Goal: Transaction & Acquisition: Book appointment/travel/reservation

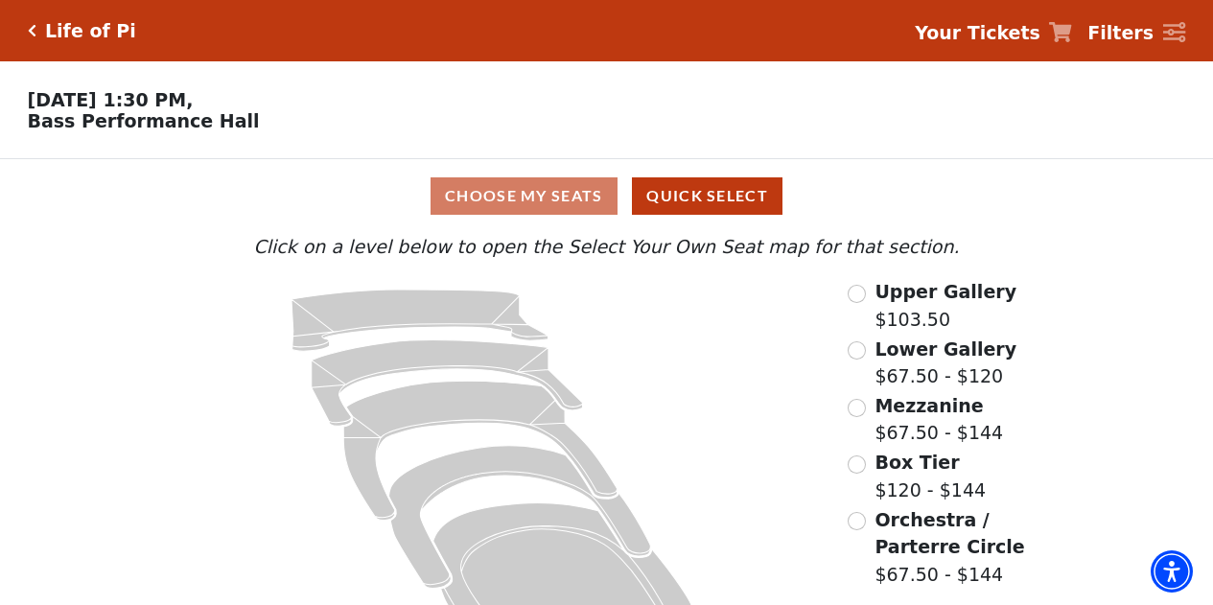
click at [914, 355] on span "Lower Gallery" at bounding box center [945, 348] width 142 height 21
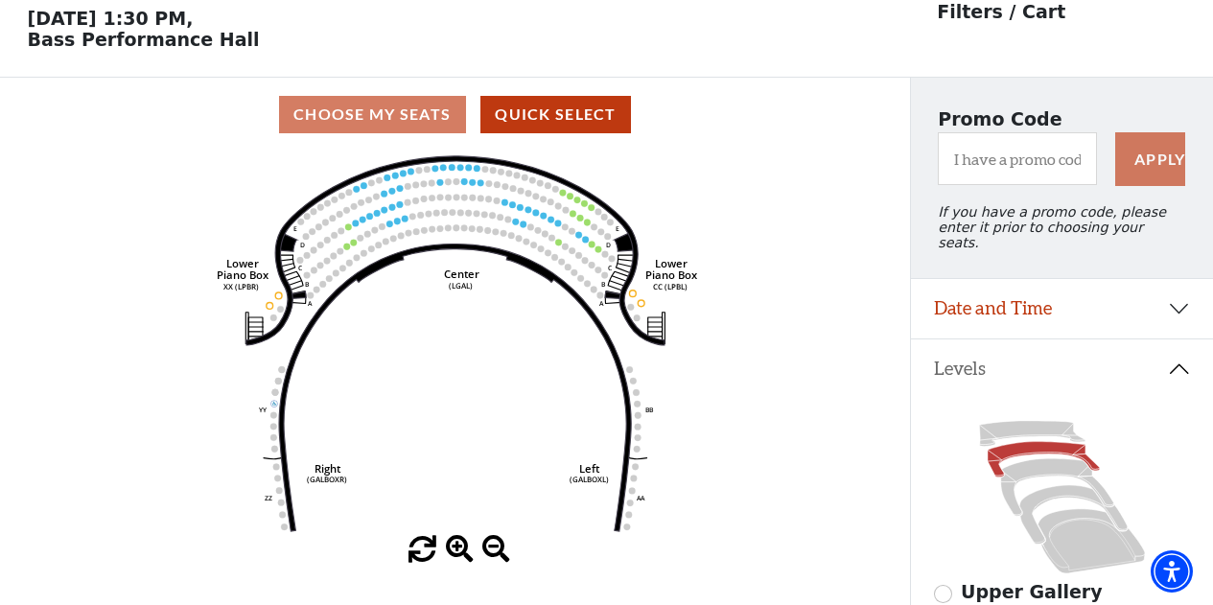
scroll to position [88, 0]
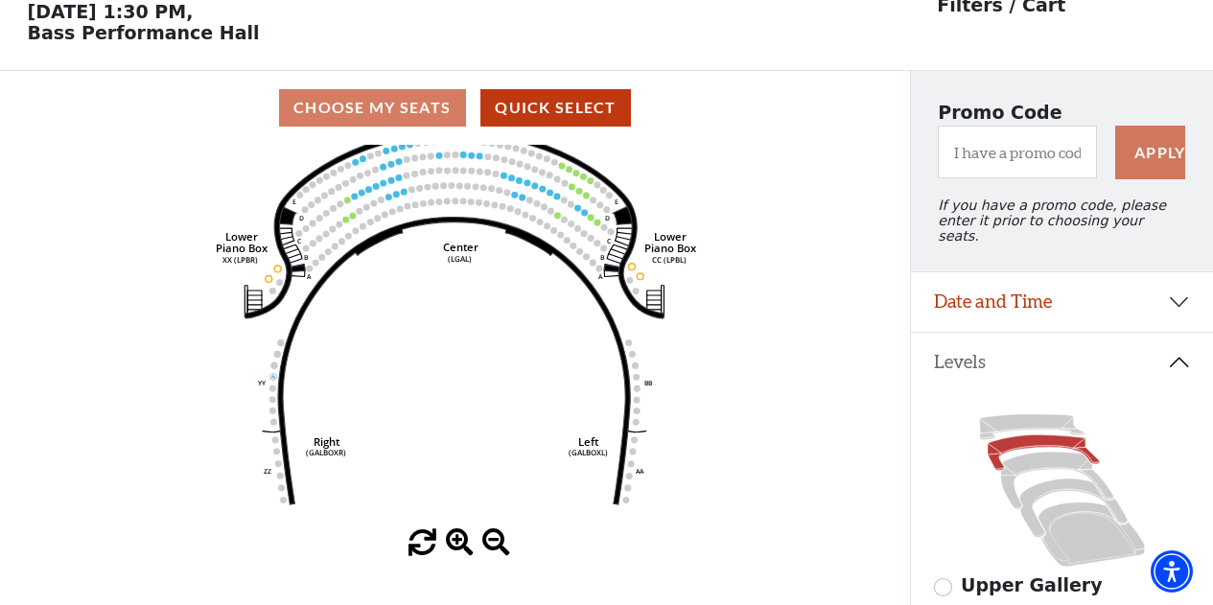
click at [509, 333] on icon "Right (GALBOXR) E D C B A E D C B A YY ZZ Left (GALBOXL) BB AA Center Lower Pia…" at bounding box center [454, 337] width 819 height 384
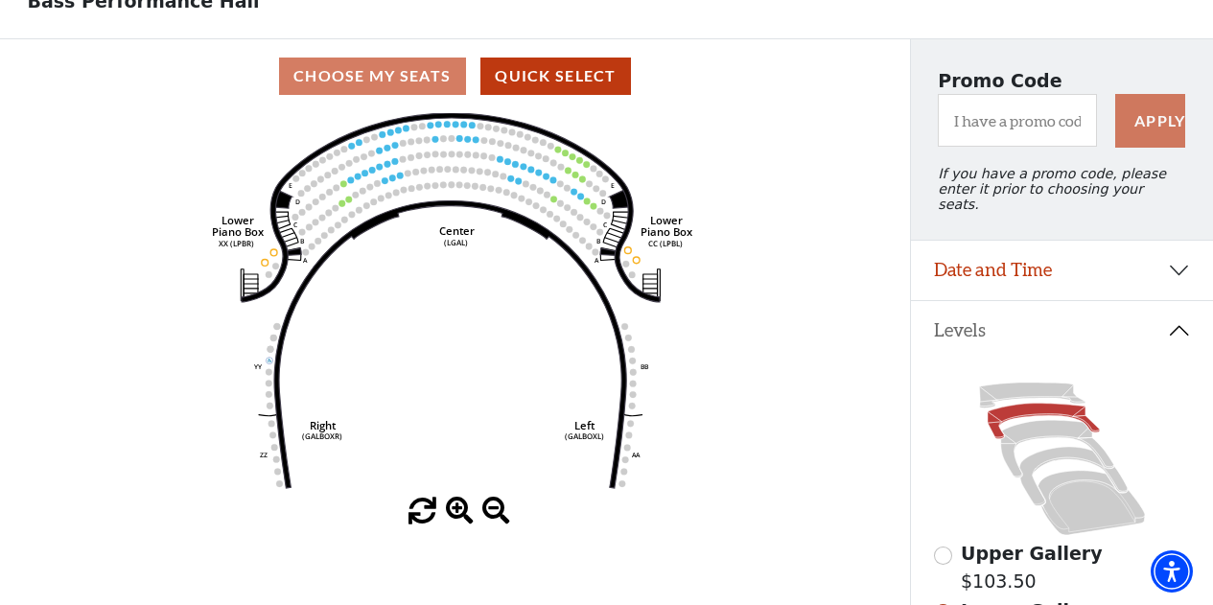
scroll to position [280, 0]
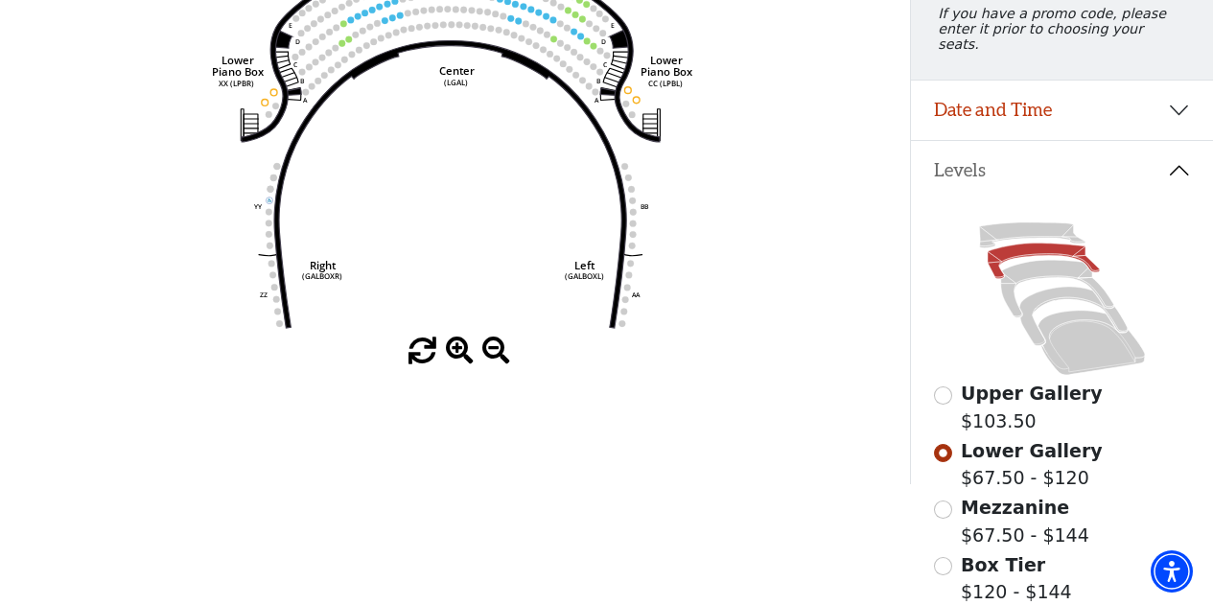
click at [966, 507] on span "Mezzanine" at bounding box center [1015, 507] width 108 height 21
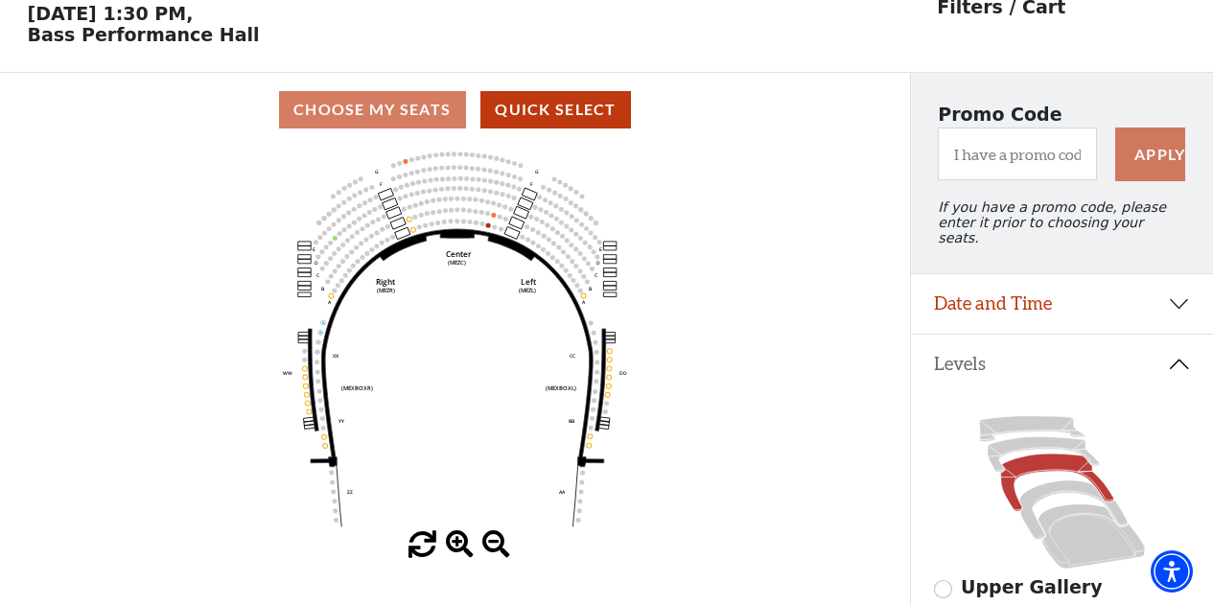
scroll to position [88, 0]
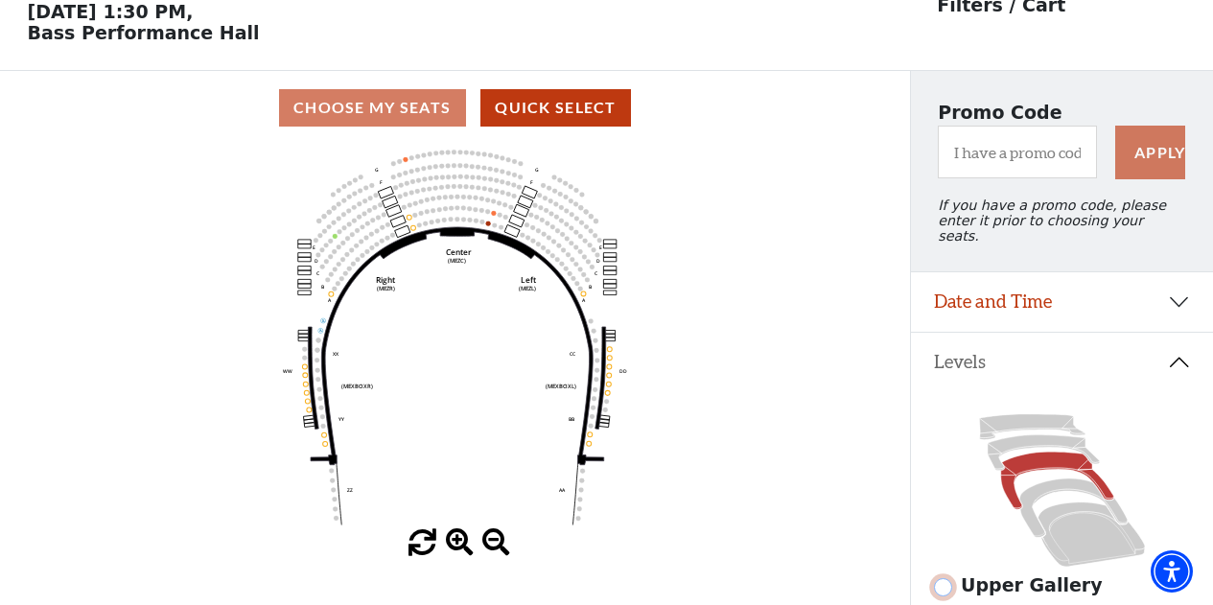
click at [943, 591] on input "Upper Gallery$103.50\a" at bounding box center [943, 587] width 18 height 18
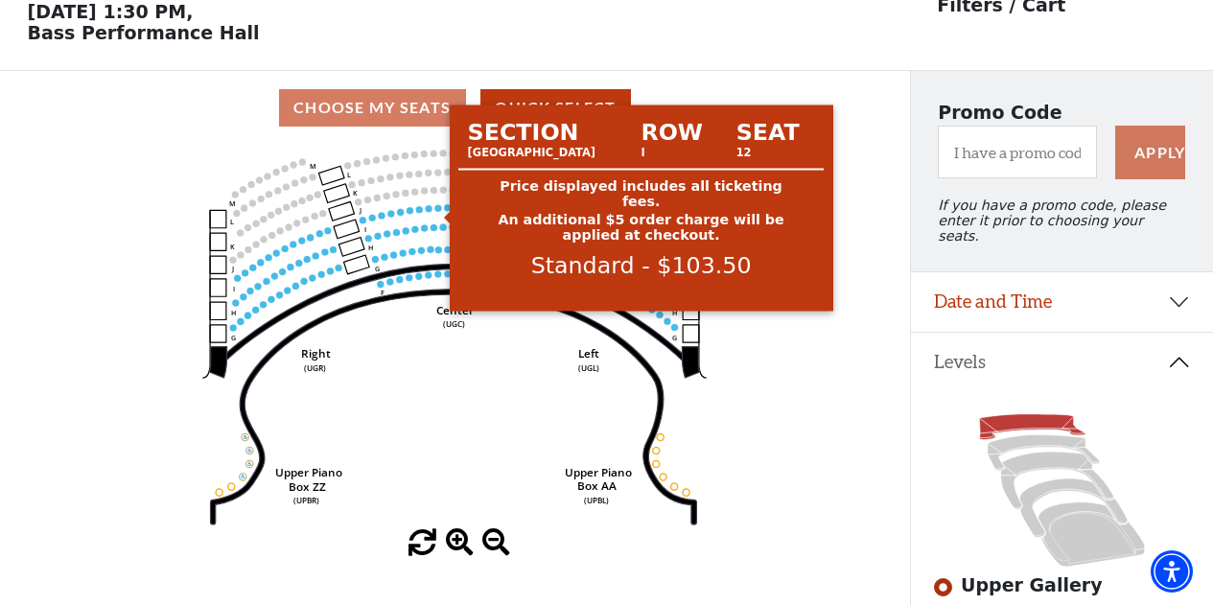
click at [440, 211] on circle at bounding box center [438, 207] width 7 height 7
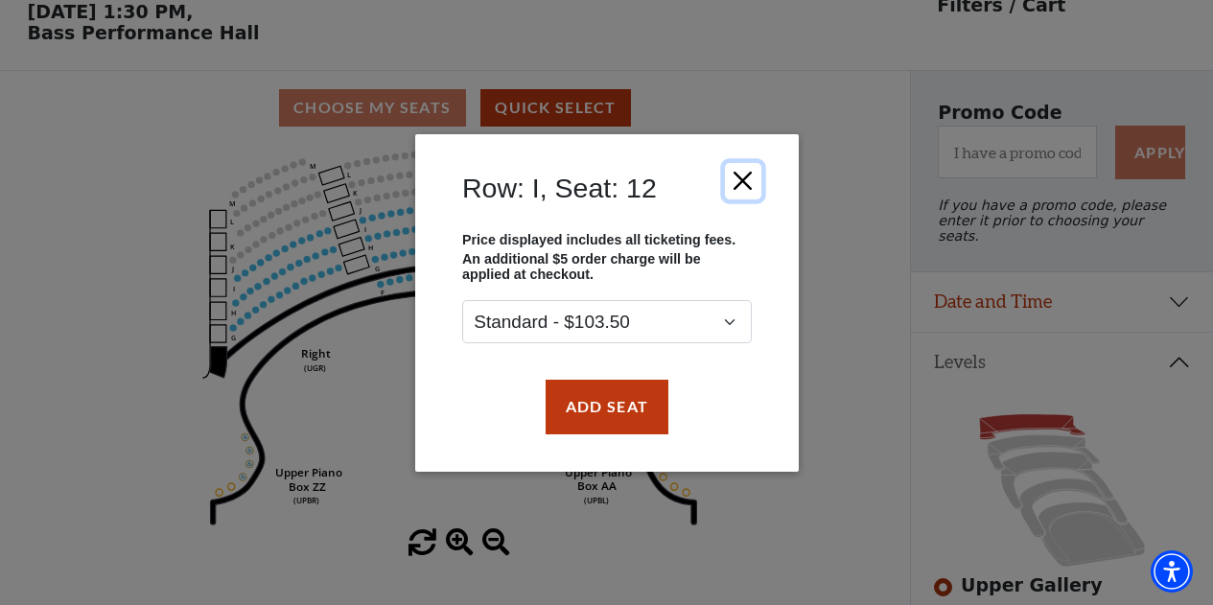
click at [739, 172] on button "Close" at bounding box center [742, 180] width 36 height 36
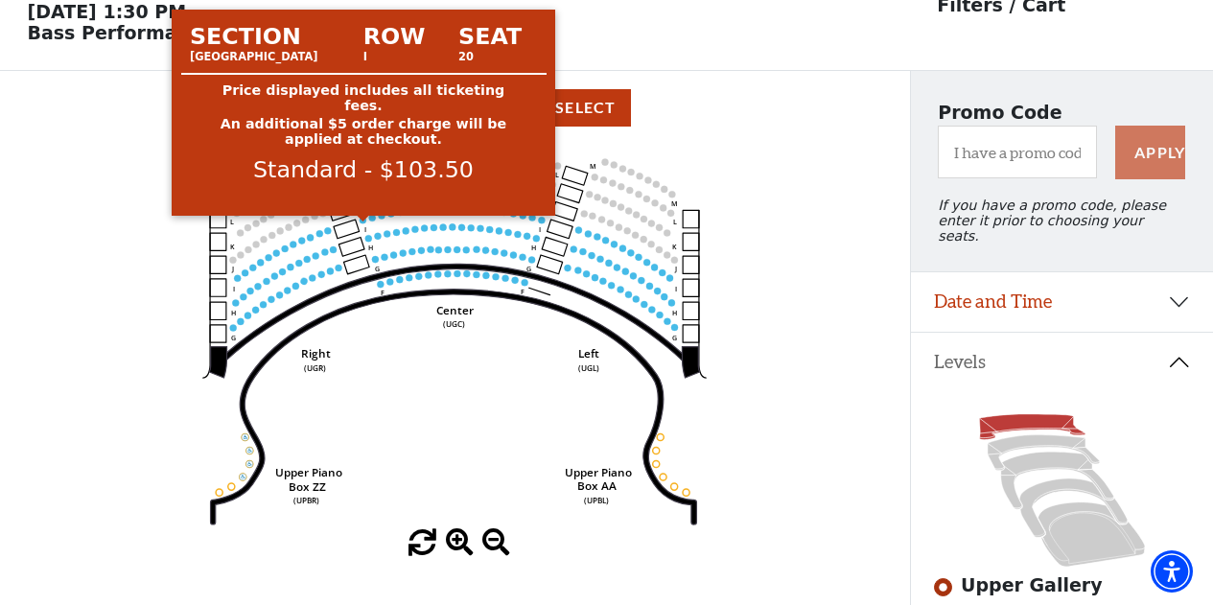
click at [362, 223] on circle at bounding box center [362, 220] width 7 height 7
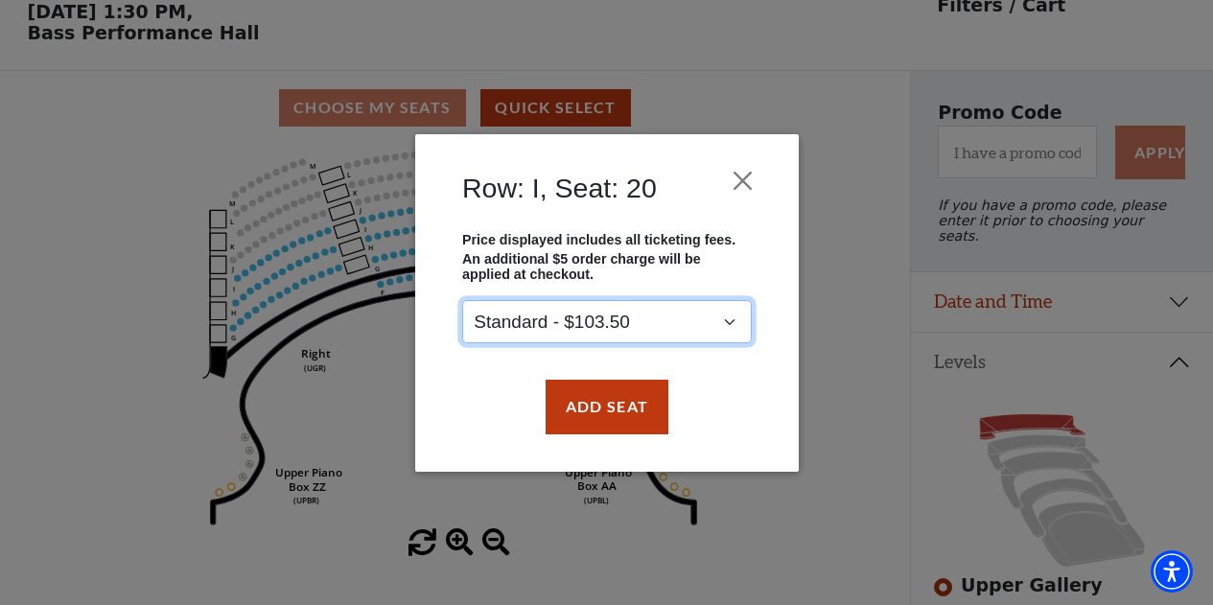
click at [637, 315] on select "Standard - $103.50" at bounding box center [606, 321] width 289 height 43
click at [462, 300] on select "Standard - $103.50" at bounding box center [606, 321] width 289 height 43
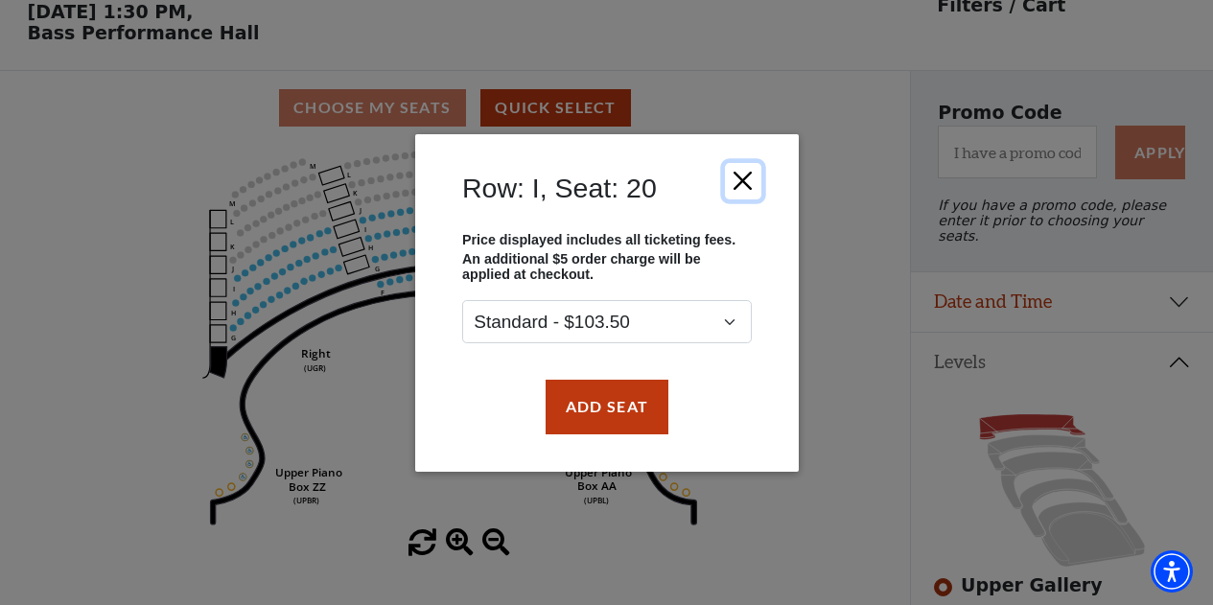
click at [753, 173] on button "Close" at bounding box center [742, 180] width 36 height 36
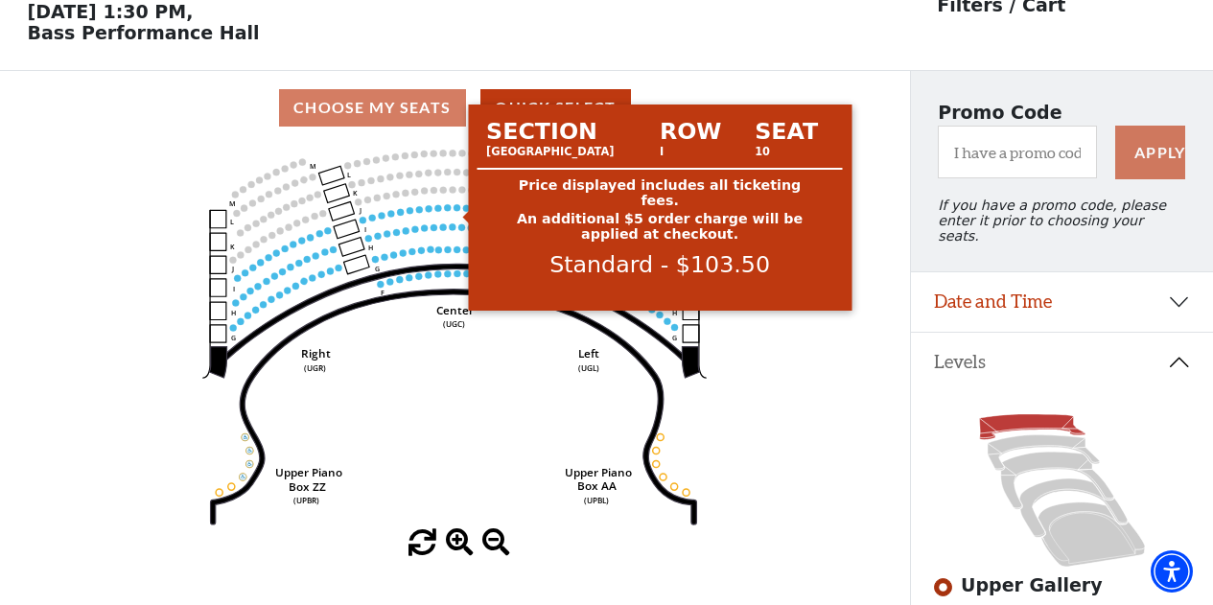
click at [455, 211] on circle at bounding box center [456, 207] width 7 height 7
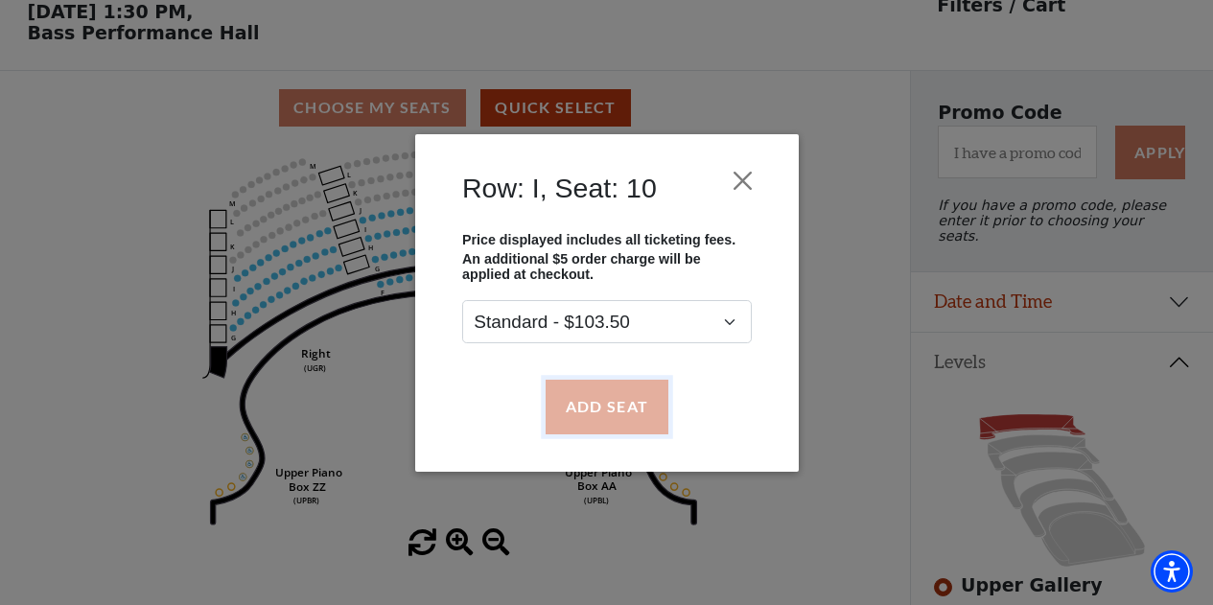
click at [602, 402] on button "Add Seat" at bounding box center [605, 407] width 123 height 54
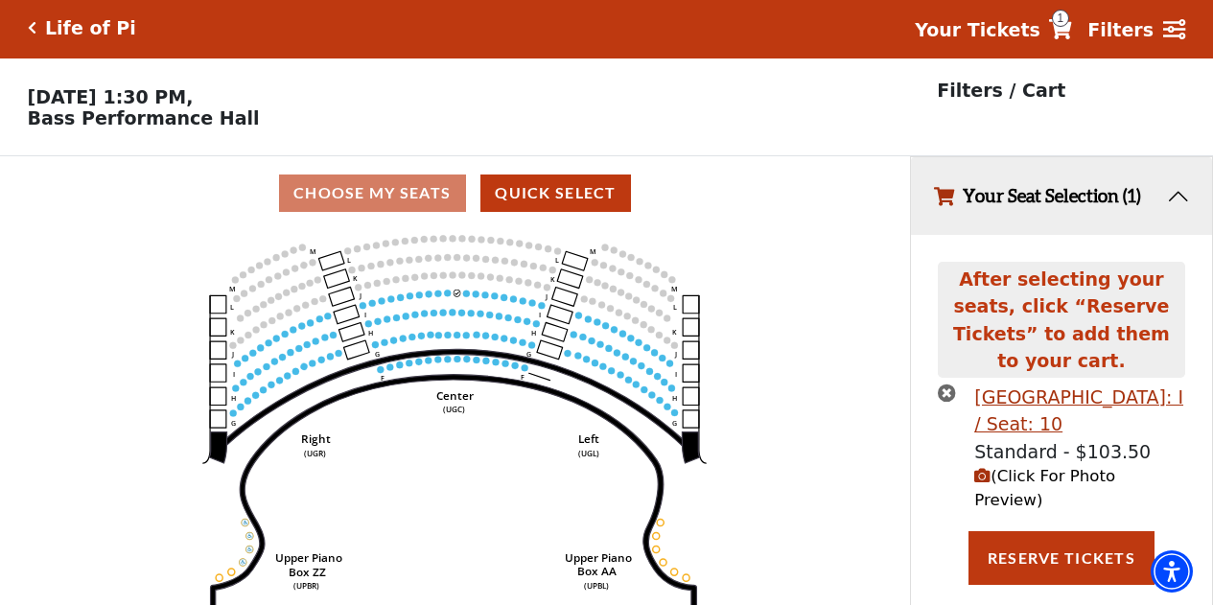
scroll to position [0, 0]
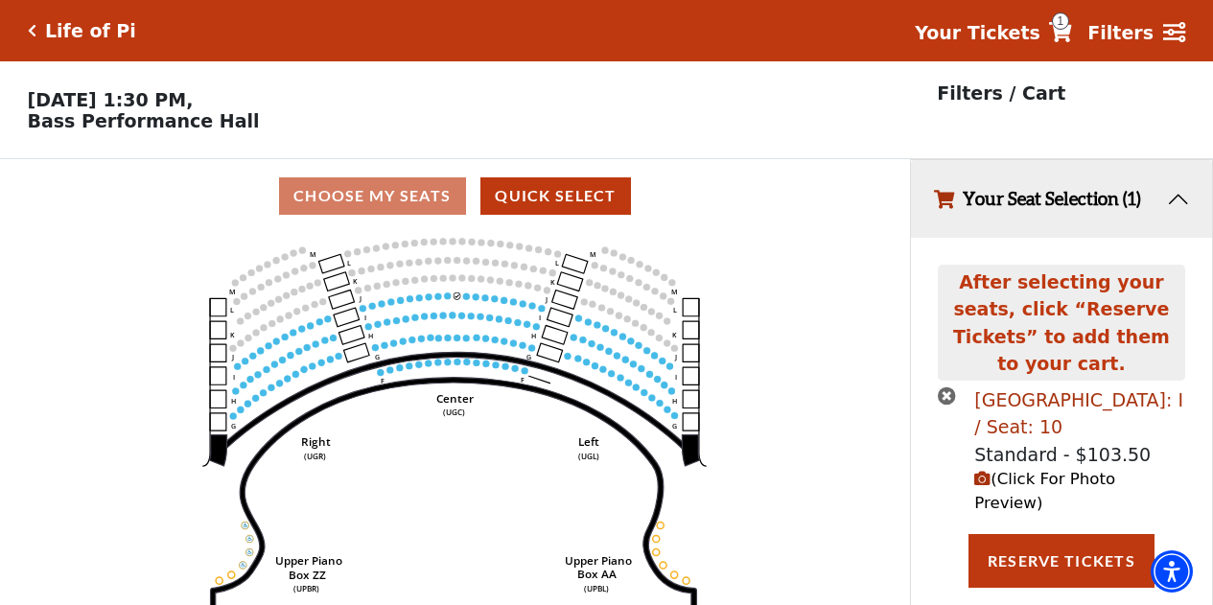
drag, startPoint x: 964, startPoint y: 375, endPoint x: 1146, endPoint y: 375, distance: 181.2
click at [1146, 386] on li "Upper Gallery Center Row: I / Seat: 10 Standard - $103.50 (Click For Photo Prev…" at bounding box center [1061, 450] width 246 height 129
copy li "[GEOGRAPHIC_DATA]"
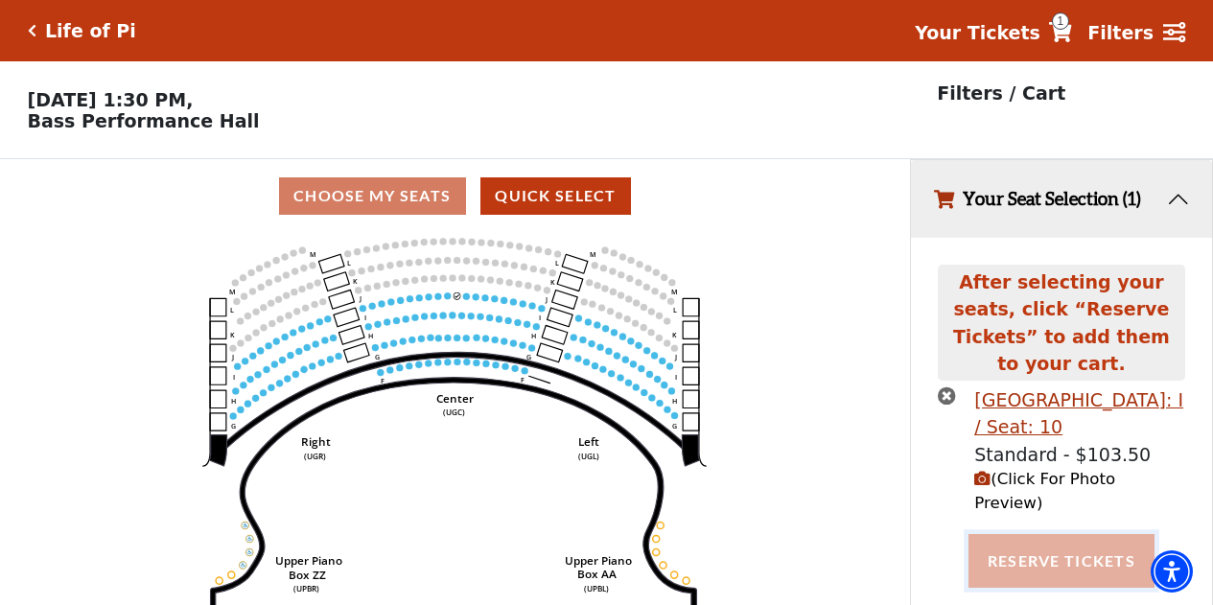
click at [1083, 534] on button "Reserve Tickets" at bounding box center [1061, 561] width 186 height 54
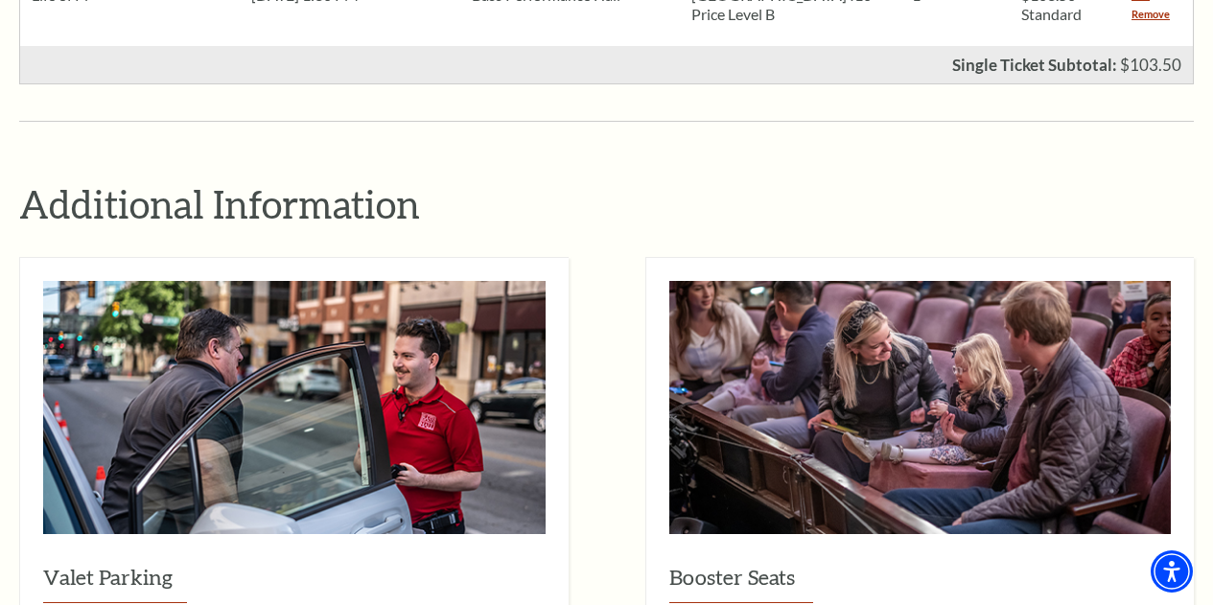
scroll to position [671, 0]
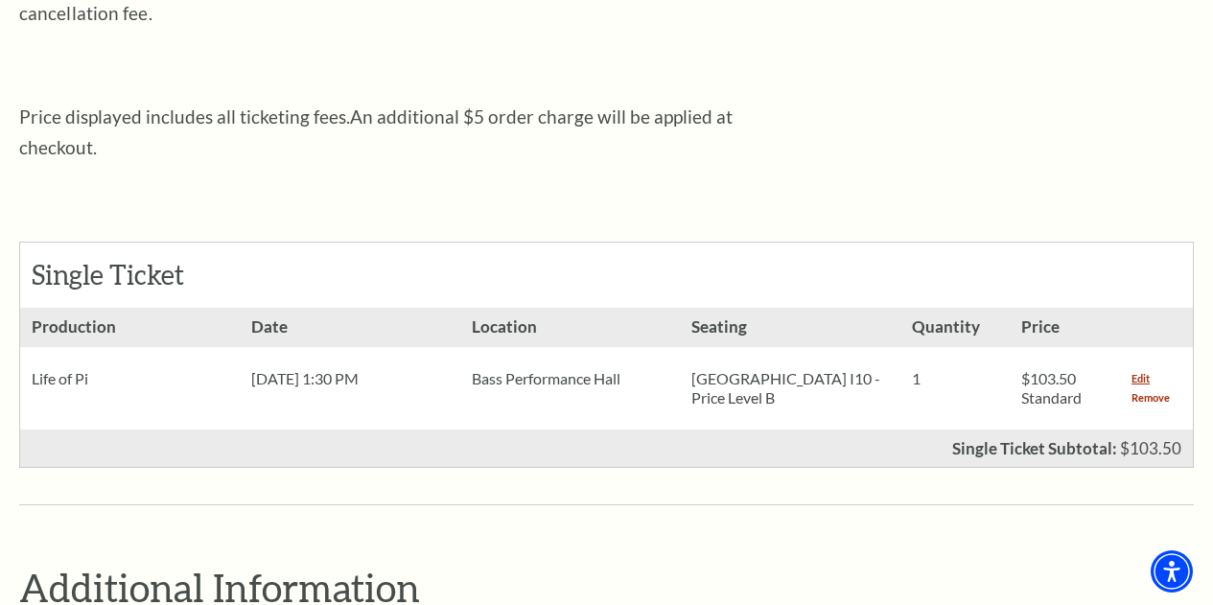
click at [1143, 388] on link "Remove" at bounding box center [1150, 397] width 38 height 19
